Goal: Check status: Check status

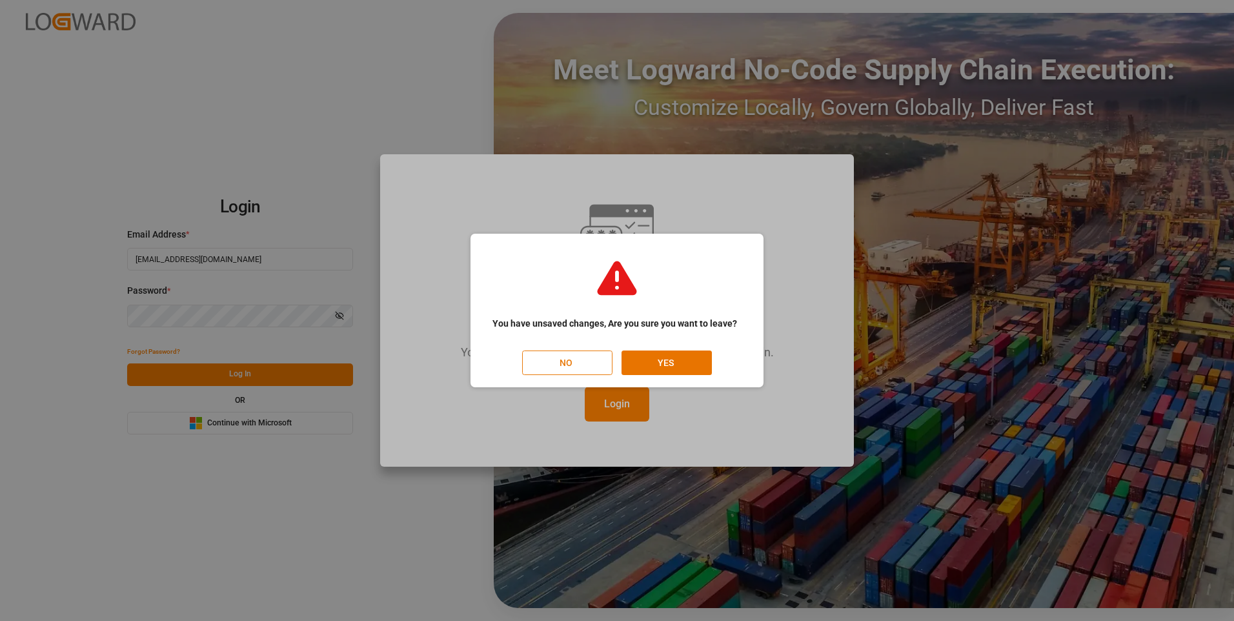
click at [564, 363] on button "NO" at bounding box center [567, 362] width 90 height 25
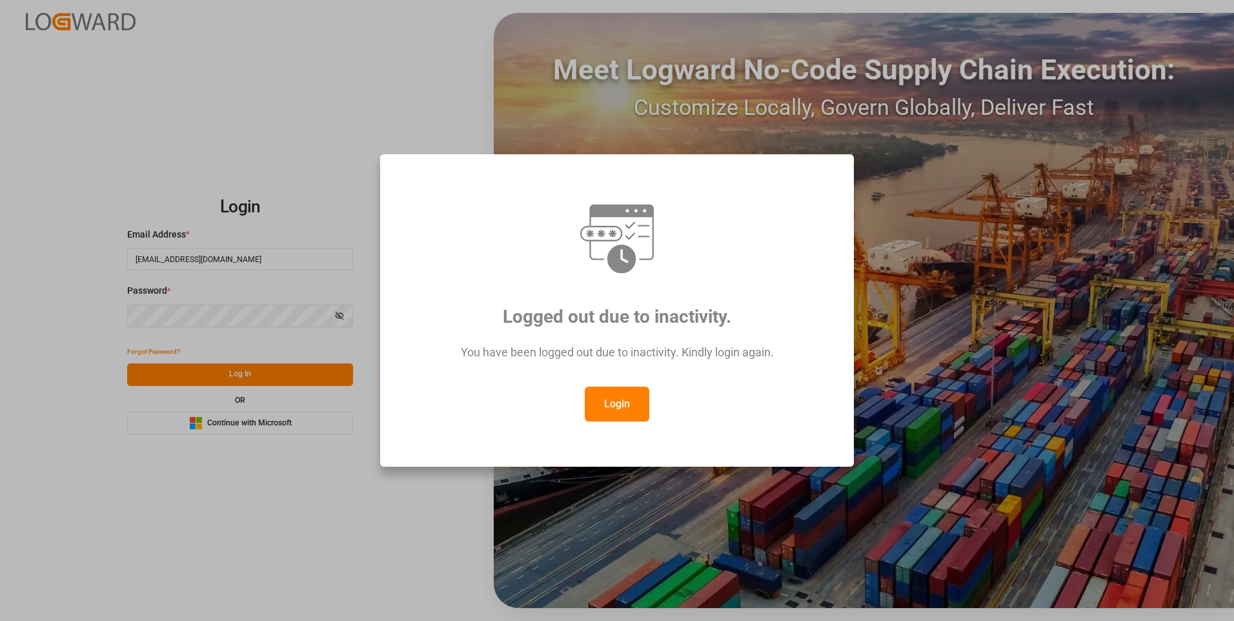
click at [603, 398] on button "Login" at bounding box center [617, 404] width 65 height 35
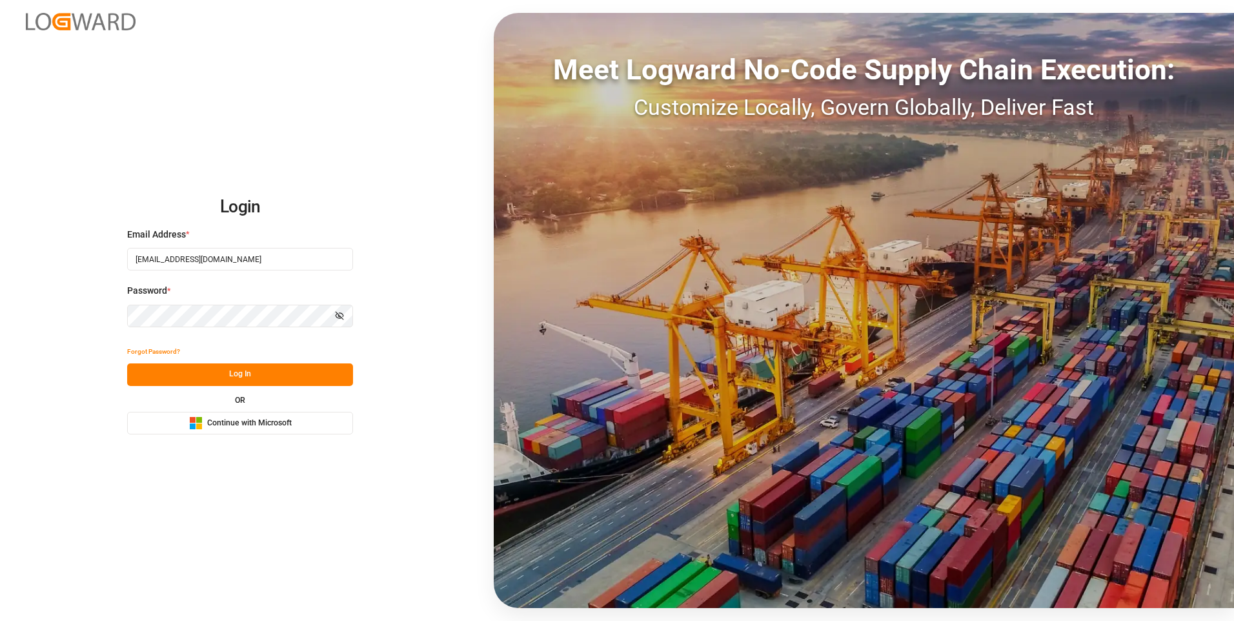
click at [261, 376] on button "Log In" at bounding box center [240, 374] width 226 height 23
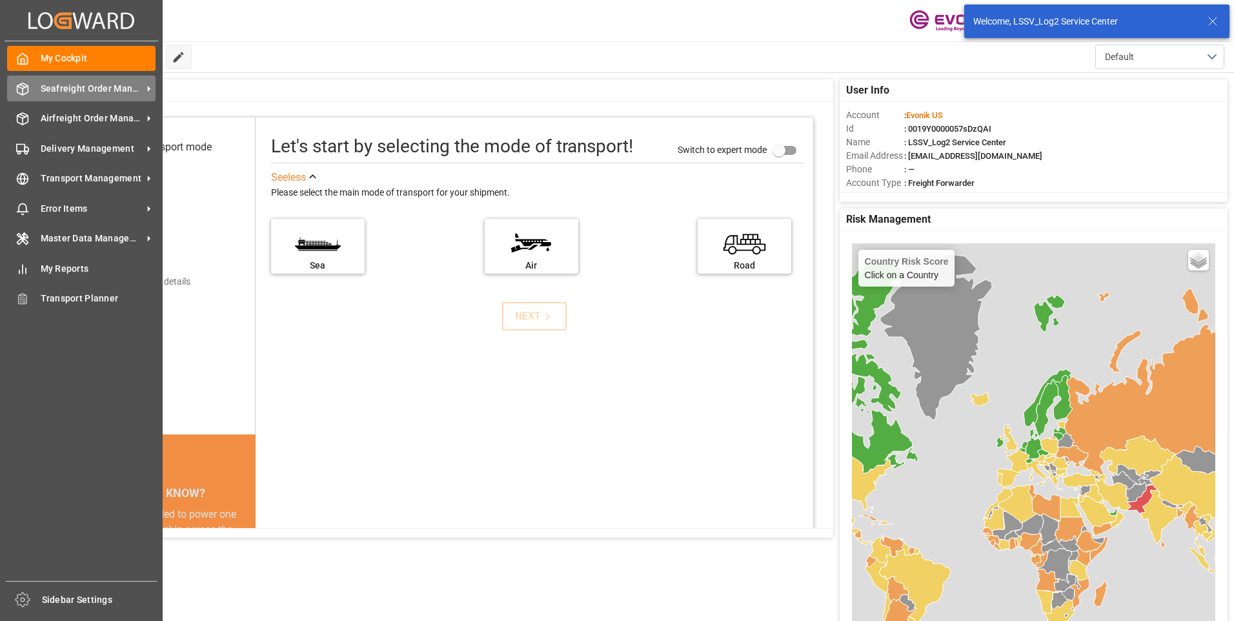
click at [31, 86] on div "Seafreight Order Management Seafreight Order Management" at bounding box center [81, 87] width 148 height 25
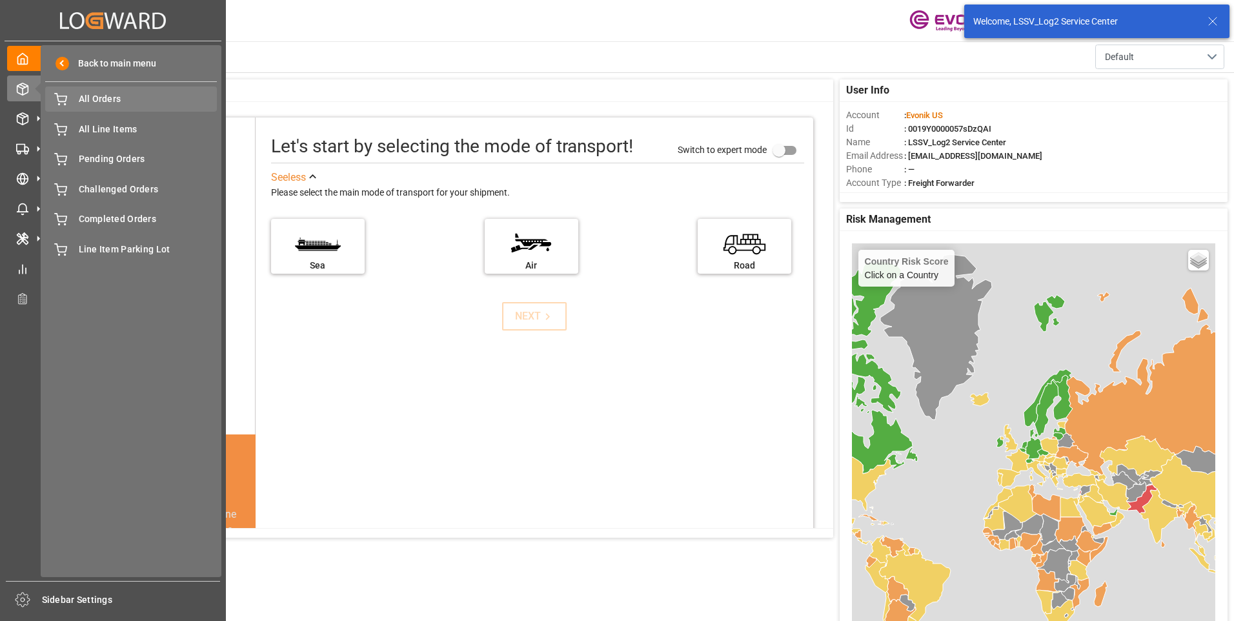
click at [73, 99] on div "All Orders All Orders" at bounding box center [131, 98] width 172 height 25
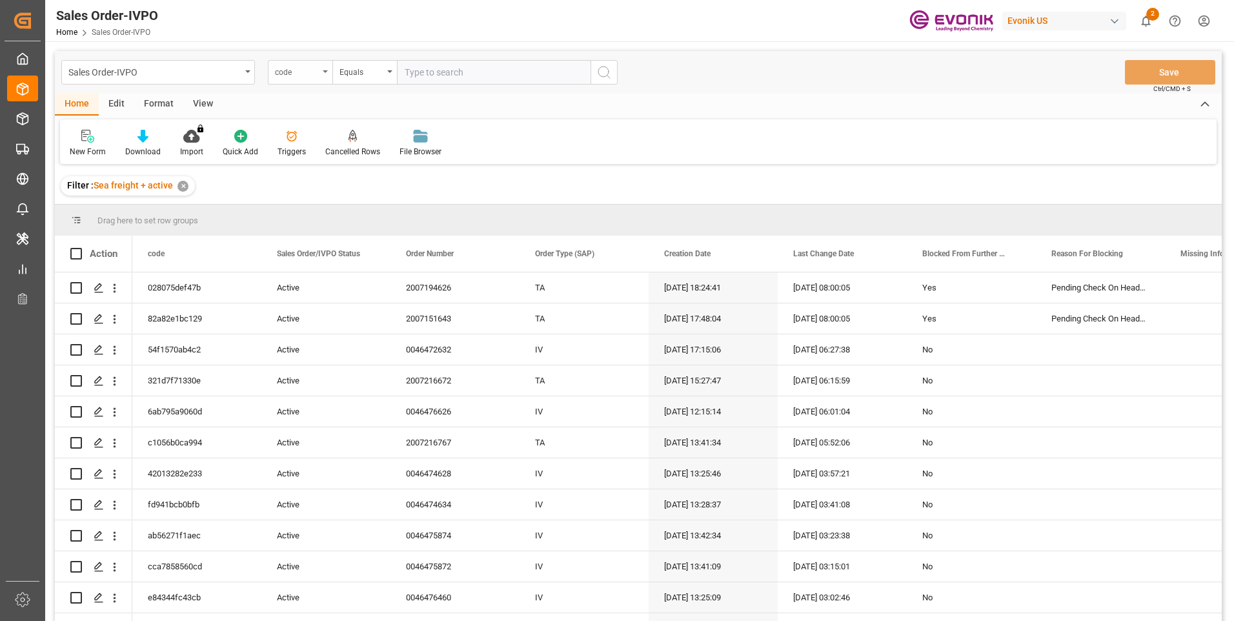
click at [298, 72] on div "code" at bounding box center [297, 70] width 44 height 15
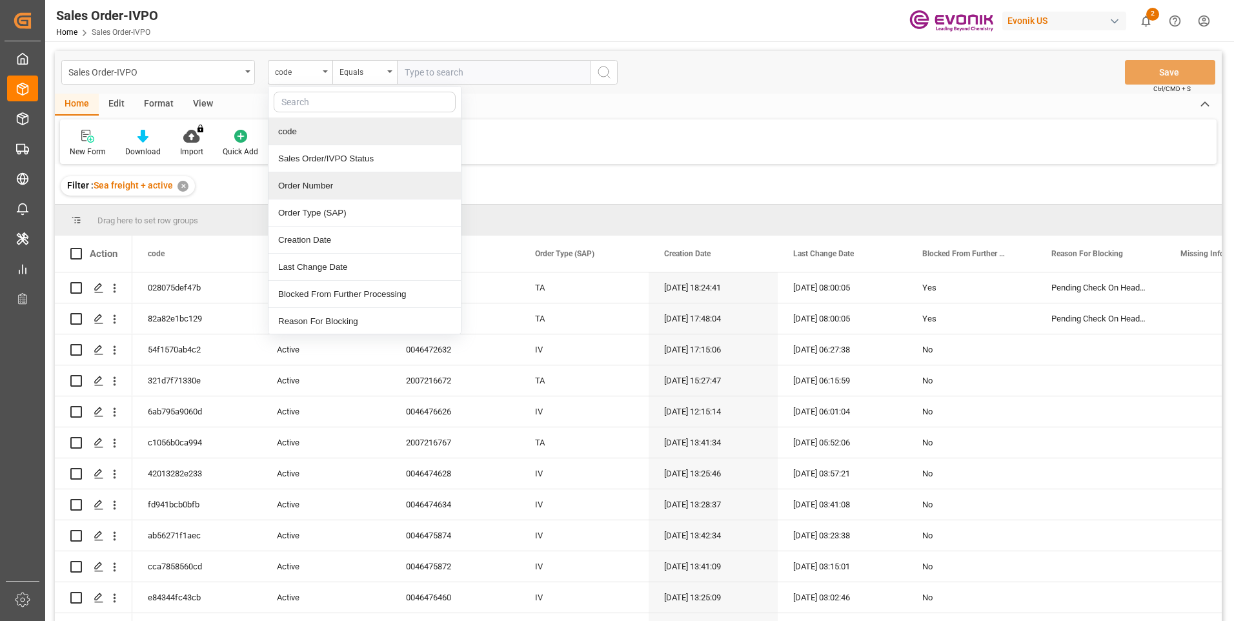
click at [309, 184] on div "Order Number" at bounding box center [364, 185] width 192 height 27
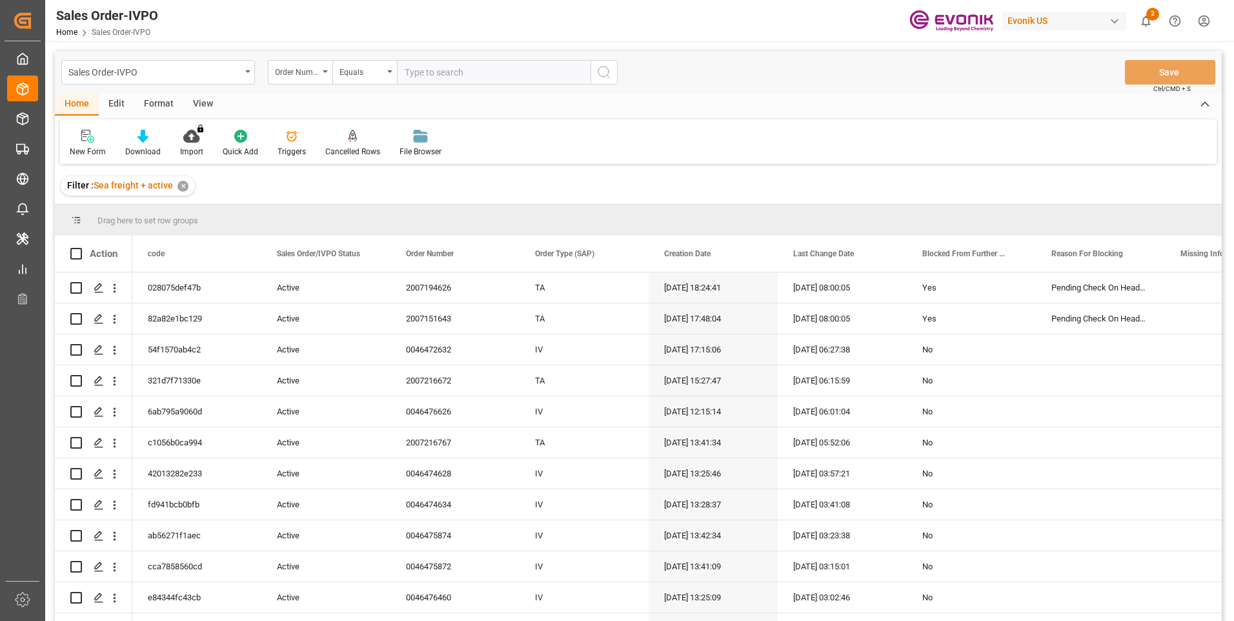
click at [422, 68] on input "text" at bounding box center [494, 72] width 194 height 25
paste input "0046475922"
type input "0046475922"
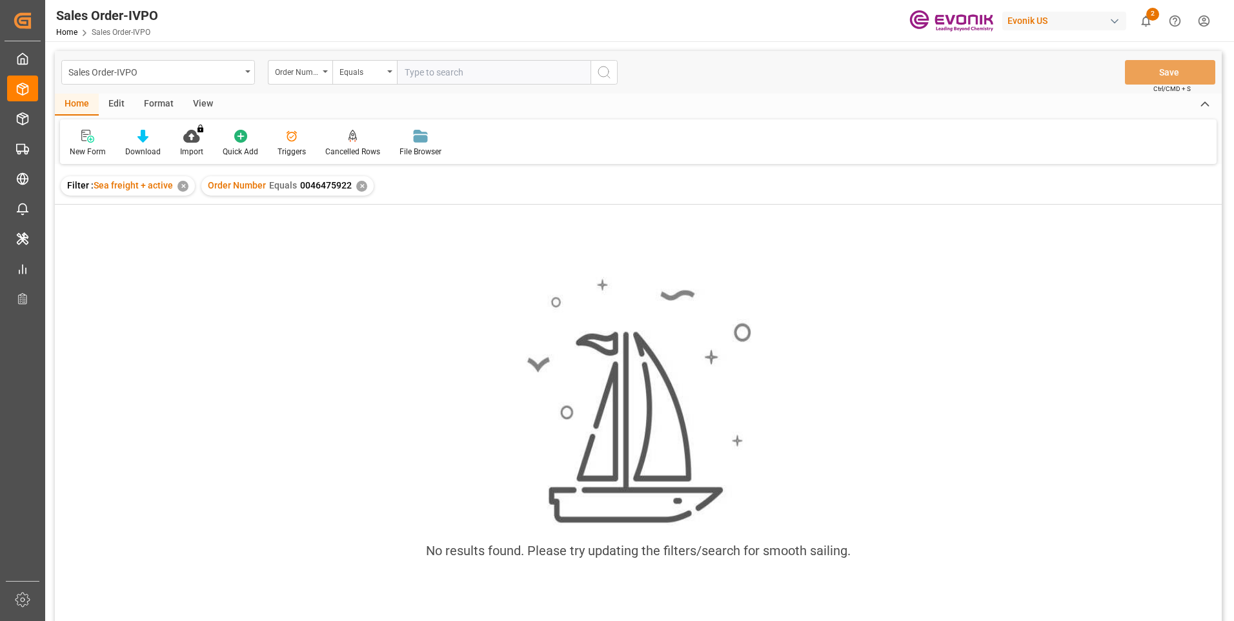
click at [438, 68] on input "text" at bounding box center [494, 72] width 194 height 25
type input "0046475922"
click at [535, 187] on div "✕" at bounding box center [540, 186] width 11 height 11
click at [455, 70] on input "text" at bounding box center [494, 72] width 194 height 25
